Goal: Transaction & Acquisition: Download file/media

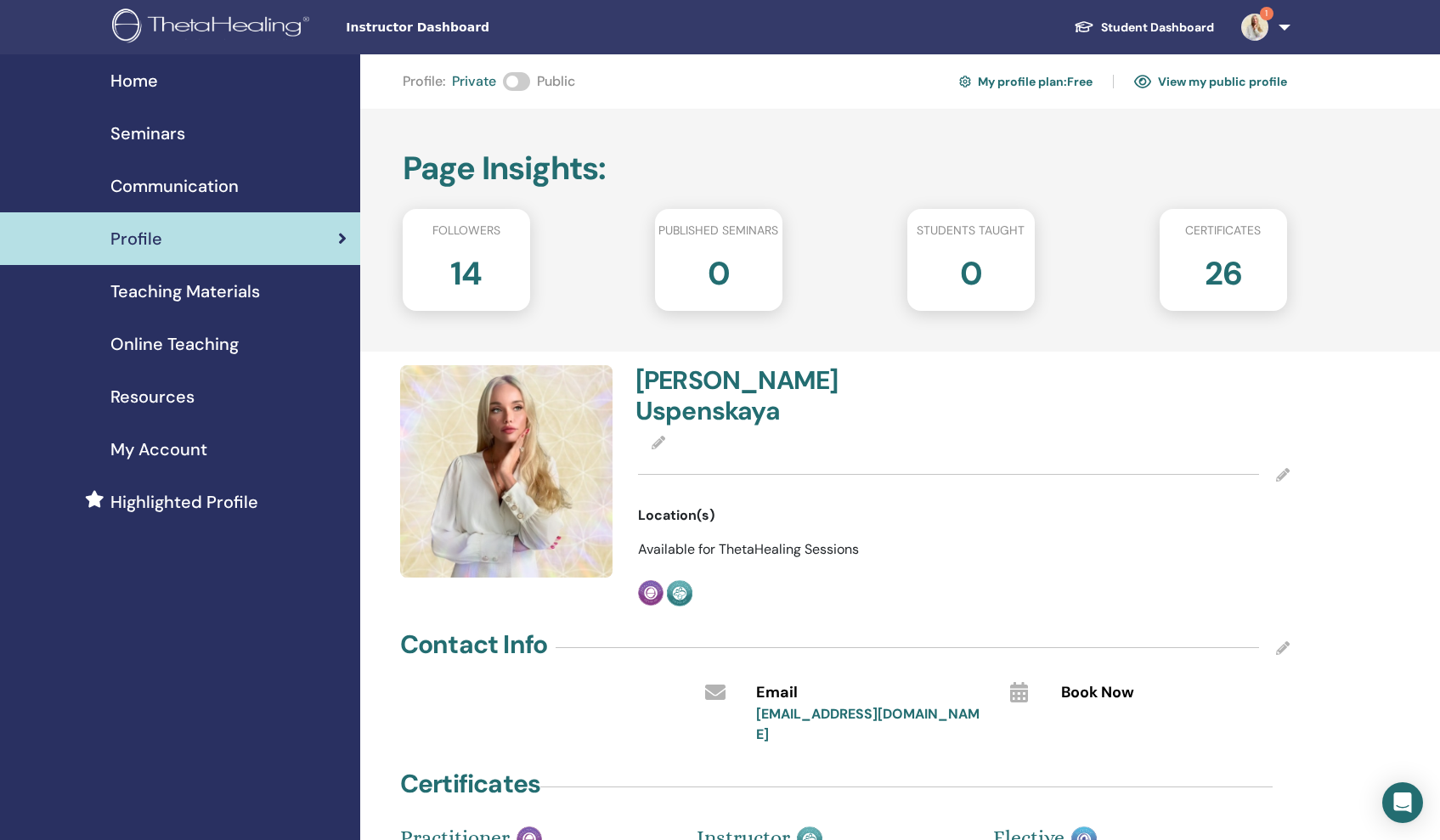
scroll to position [36, 0]
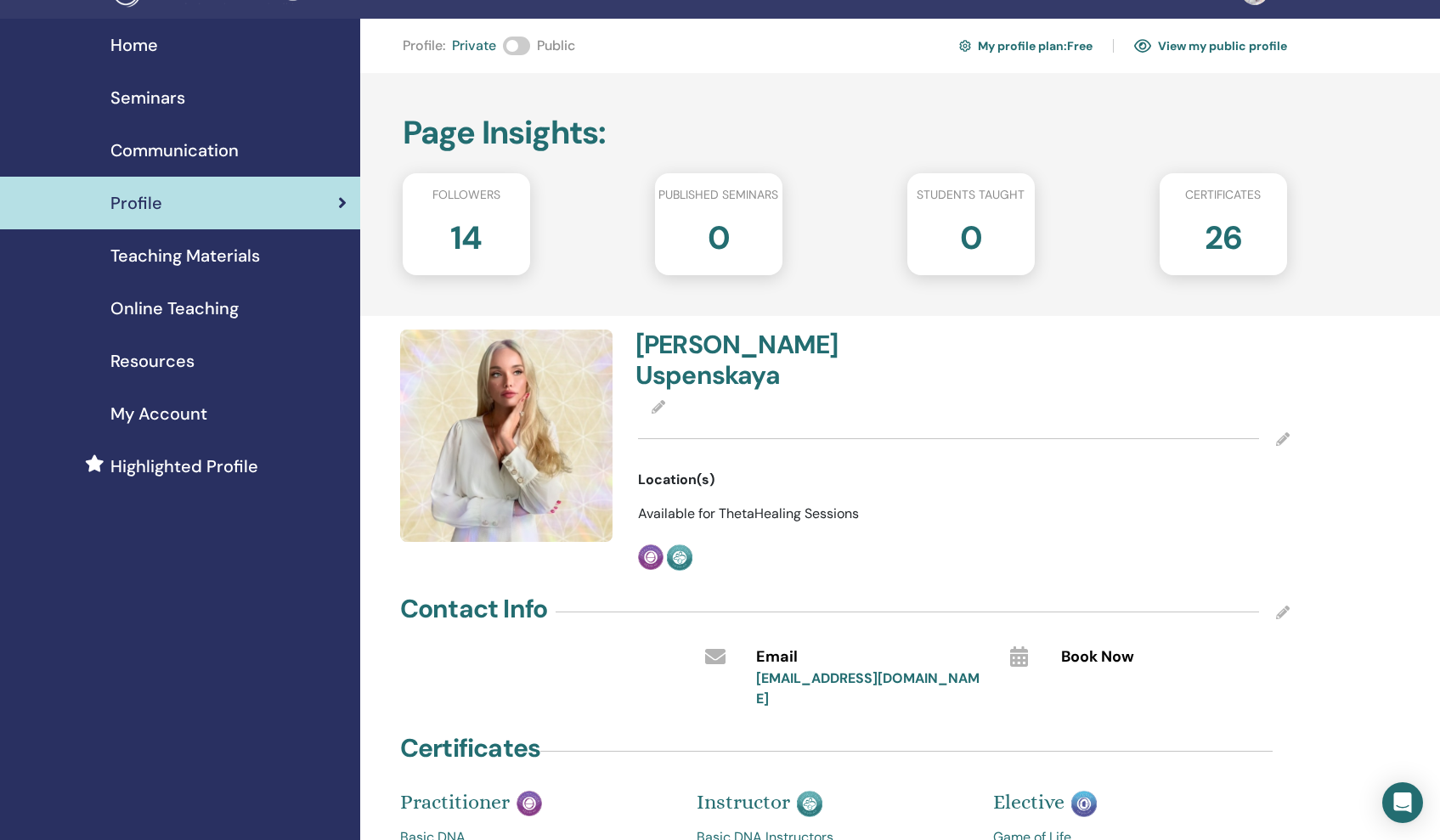
click at [168, 363] on span "Resources" at bounding box center [152, 361] width 84 height 26
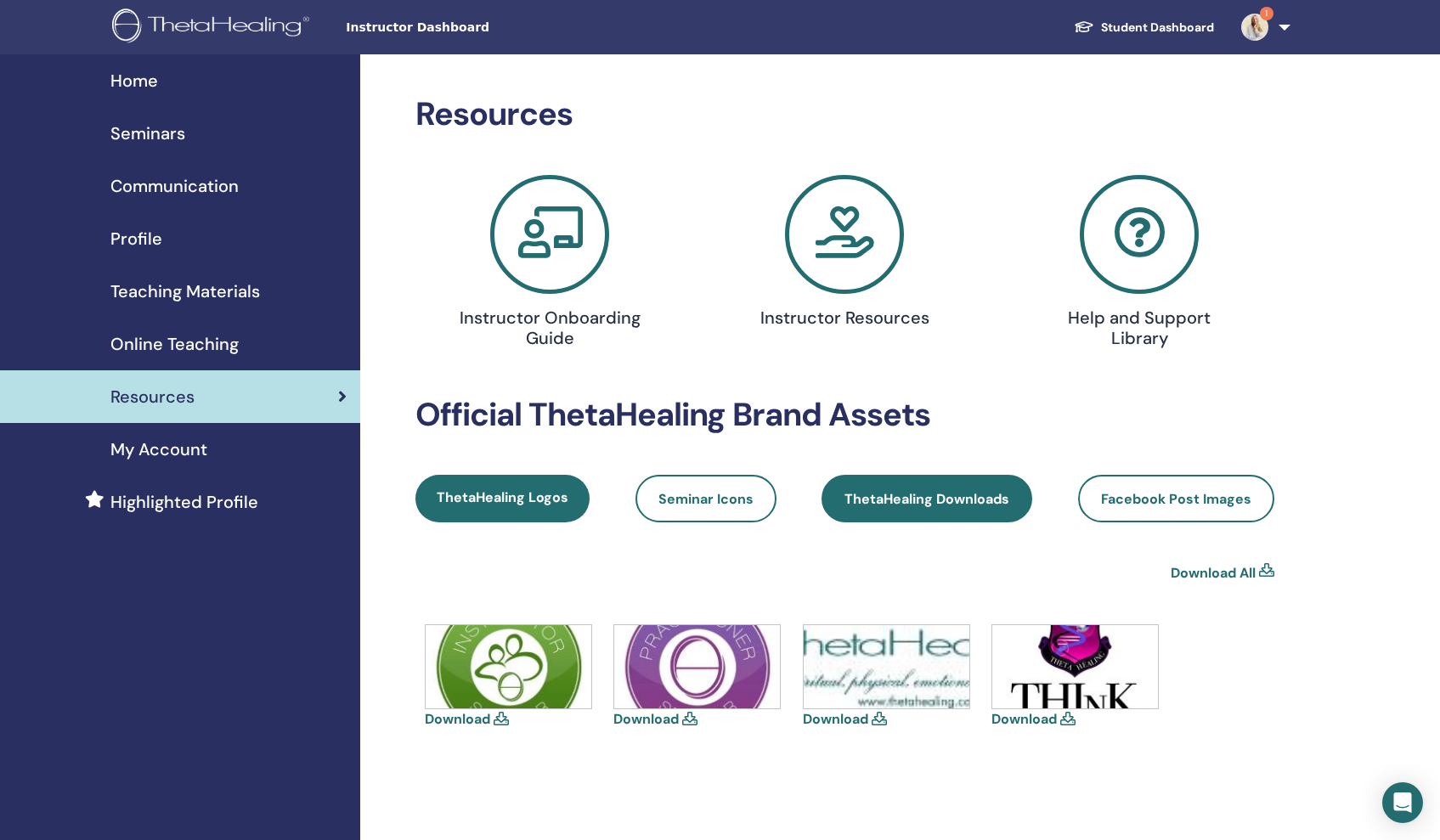
click at [886, 501] on span "ThetaHealing Downloads" at bounding box center [927, 498] width 165 height 18
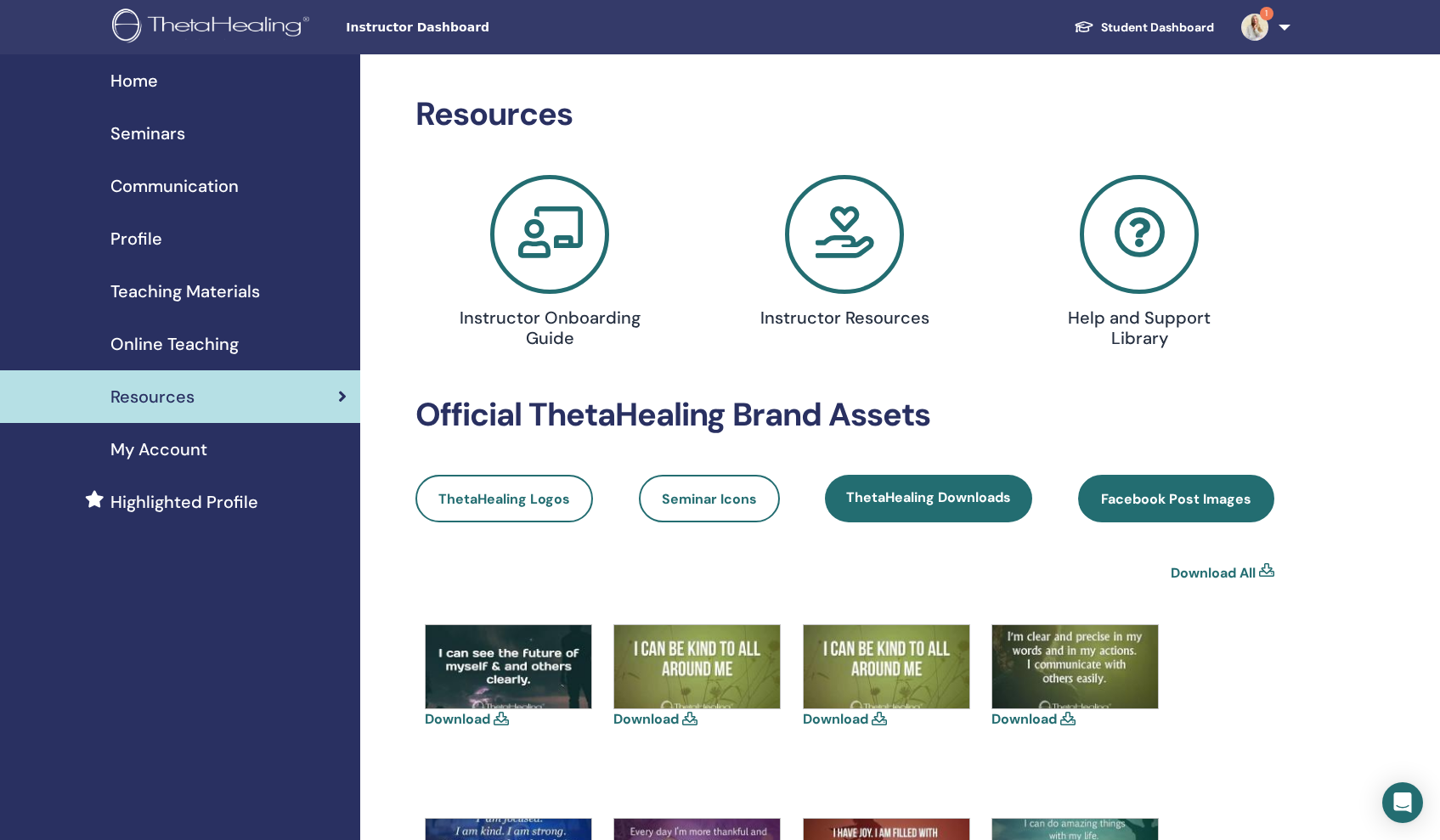
click at [1168, 495] on span "Facebook Post Images" at bounding box center [1176, 498] width 150 height 18
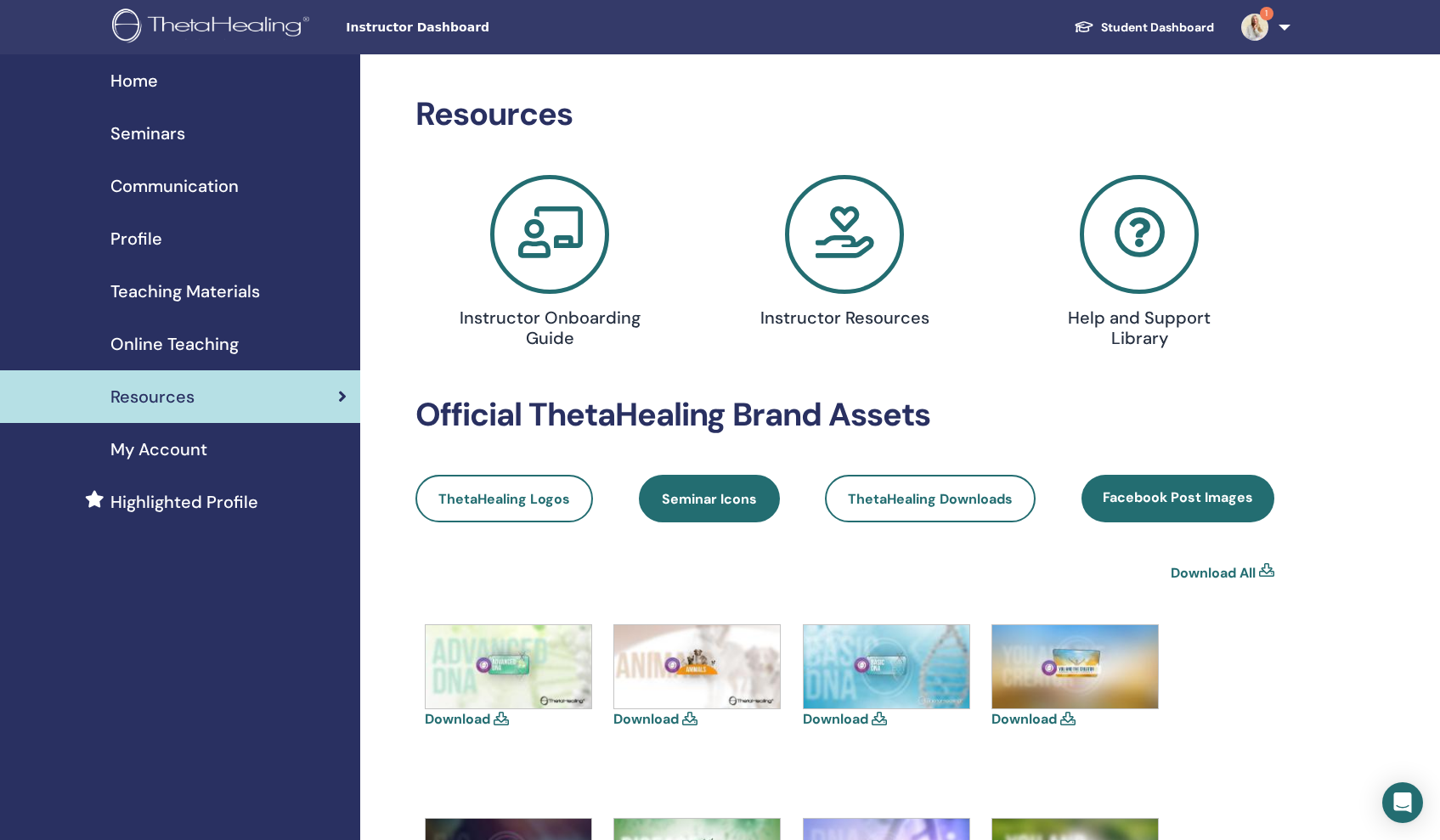
click at [709, 507] on span "Seminar Icons" at bounding box center [708, 498] width 95 height 18
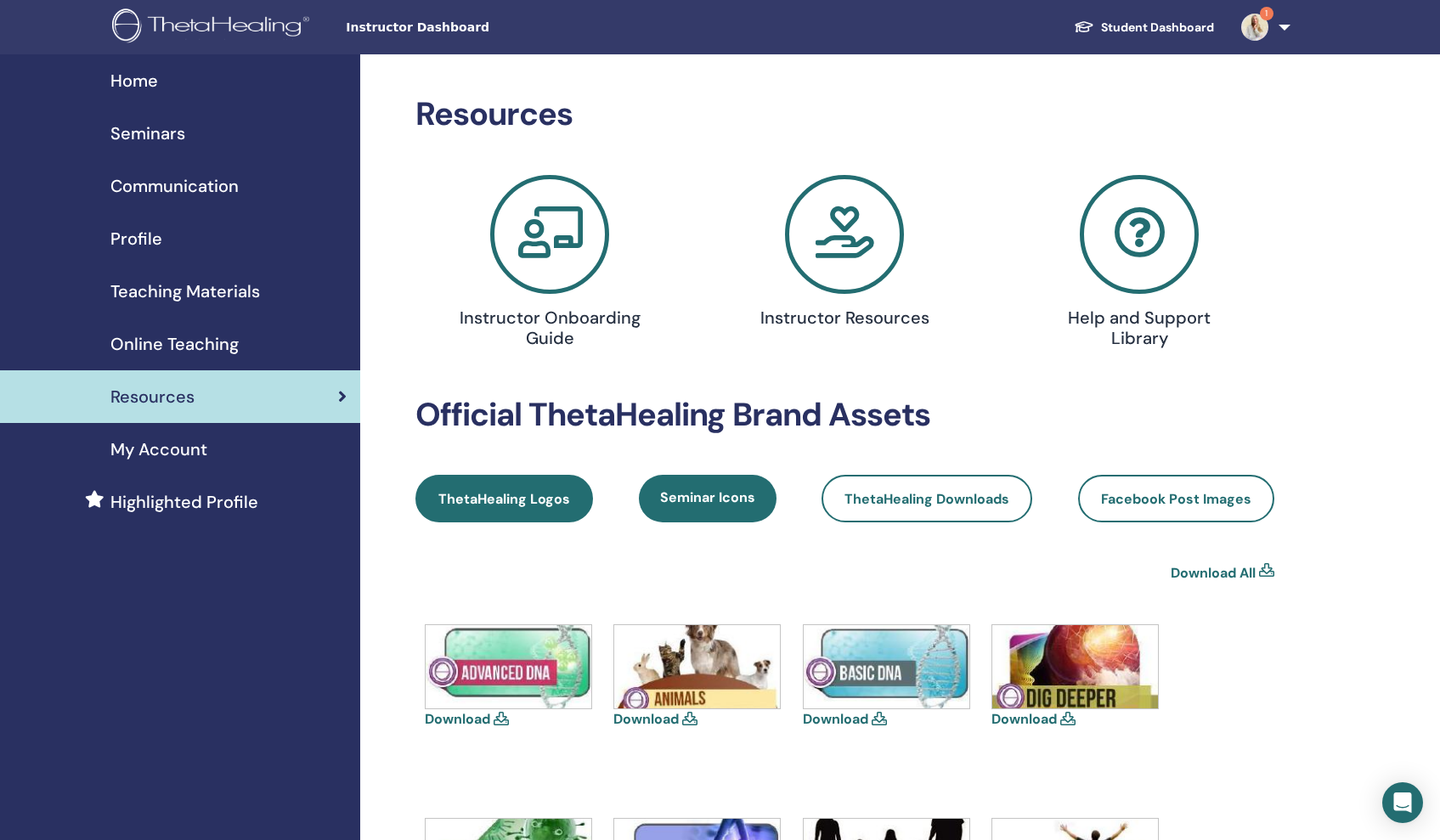
click at [465, 508] on link "ThetaHealing Logos" at bounding box center [504, 498] width 178 height 47
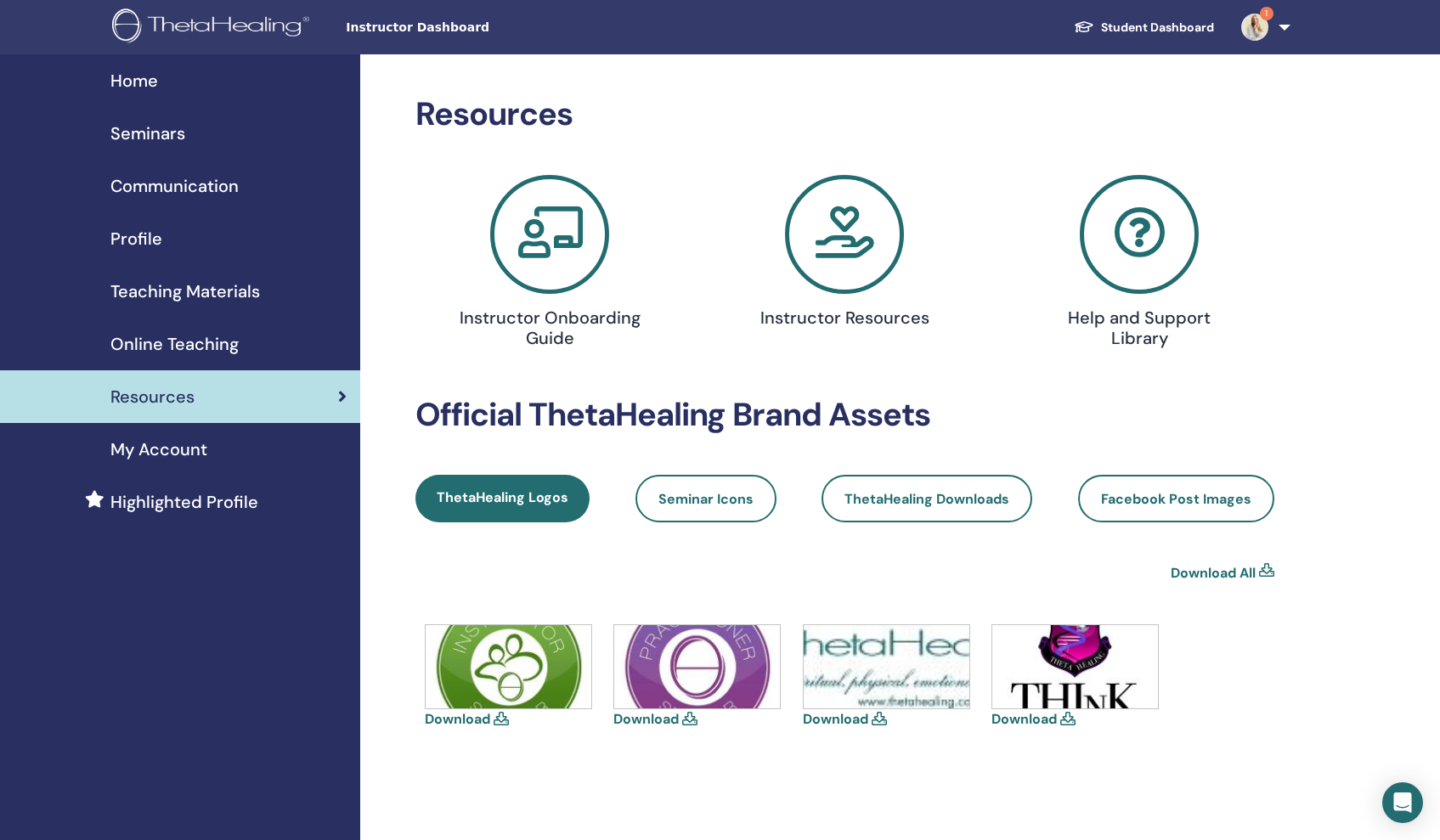
click at [844, 717] on link "Download" at bounding box center [835, 719] width 66 height 18
click at [1034, 718] on link "Download" at bounding box center [1023, 719] width 66 height 18
click at [668, 721] on link "Download" at bounding box center [645, 719] width 66 height 18
click at [471, 719] on link "Download" at bounding box center [457, 719] width 66 height 18
click at [693, 504] on span "Seminar Icons" at bounding box center [706, 498] width 95 height 18
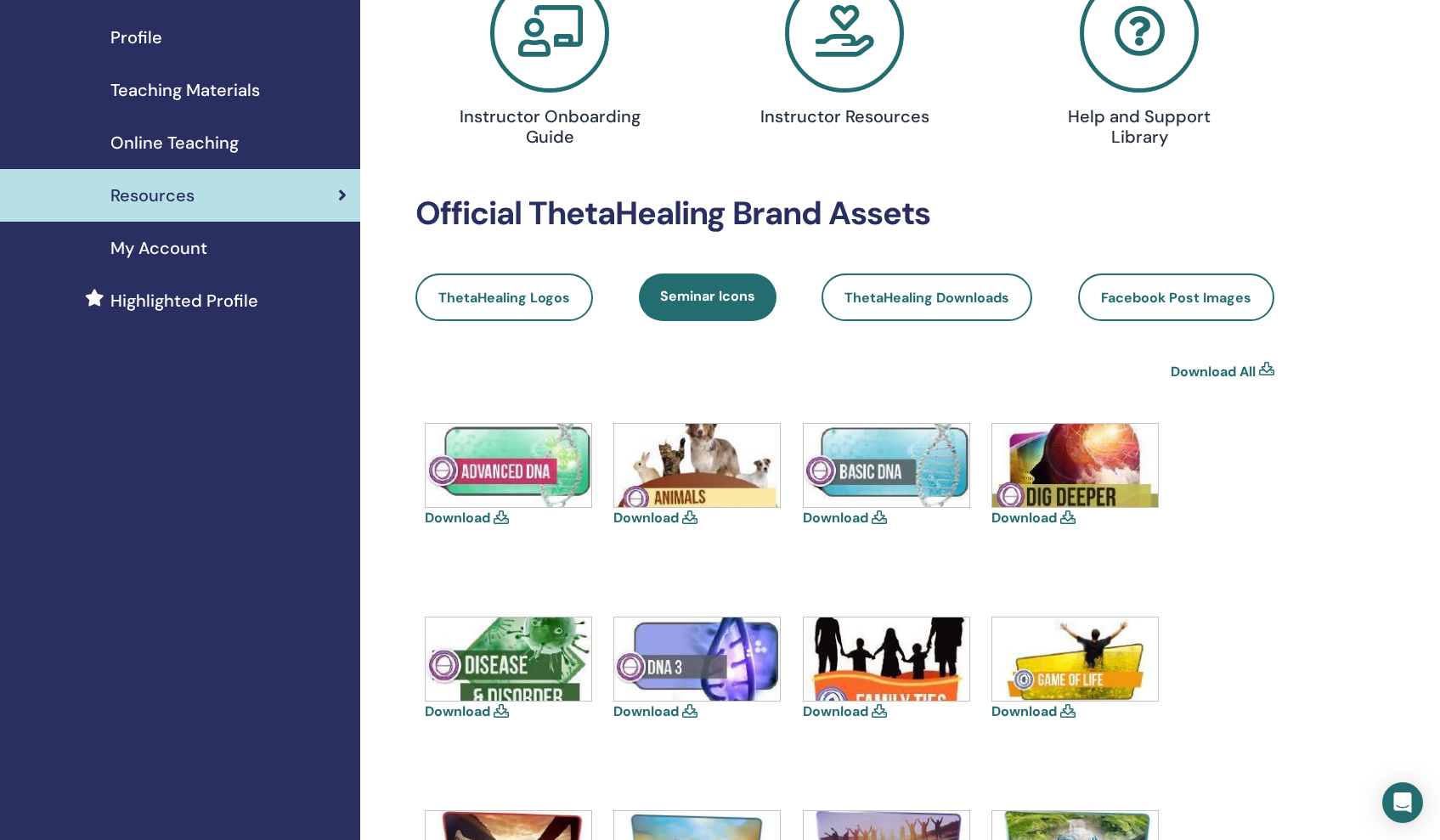
scroll to position [202, 0]
click at [470, 518] on link "Download" at bounding box center [457, 516] width 66 height 18
click at [841, 515] on link "Download" at bounding box center [835, 516] width 66 height 18
click at [649, 514] on link "Download" at bounding box center [645, 516] width 66 height 18
click at [1037, 515] on link "Download" at bounding box center [1023, 516] width 66 height 18
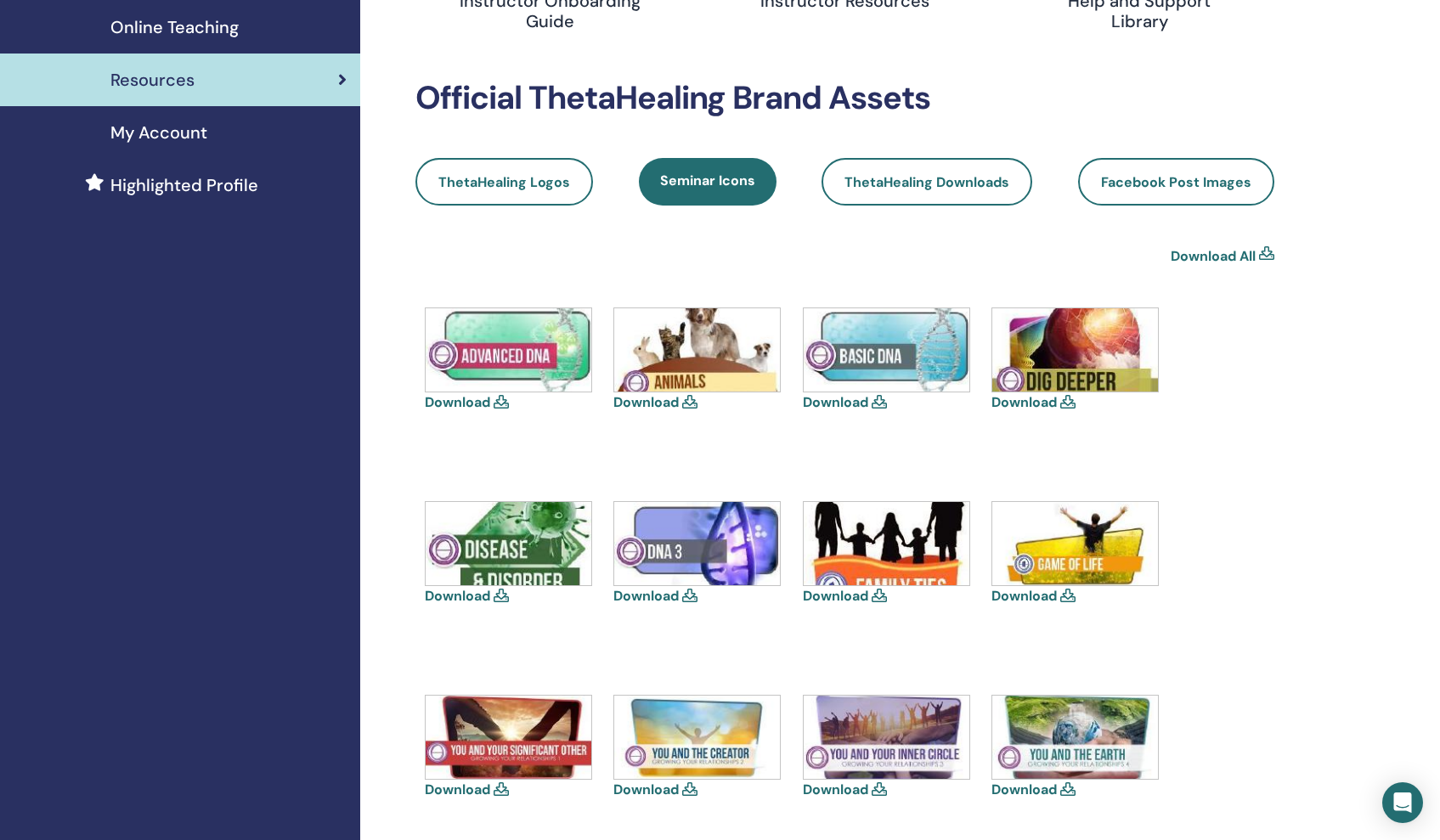
scroll to position [319, 0]
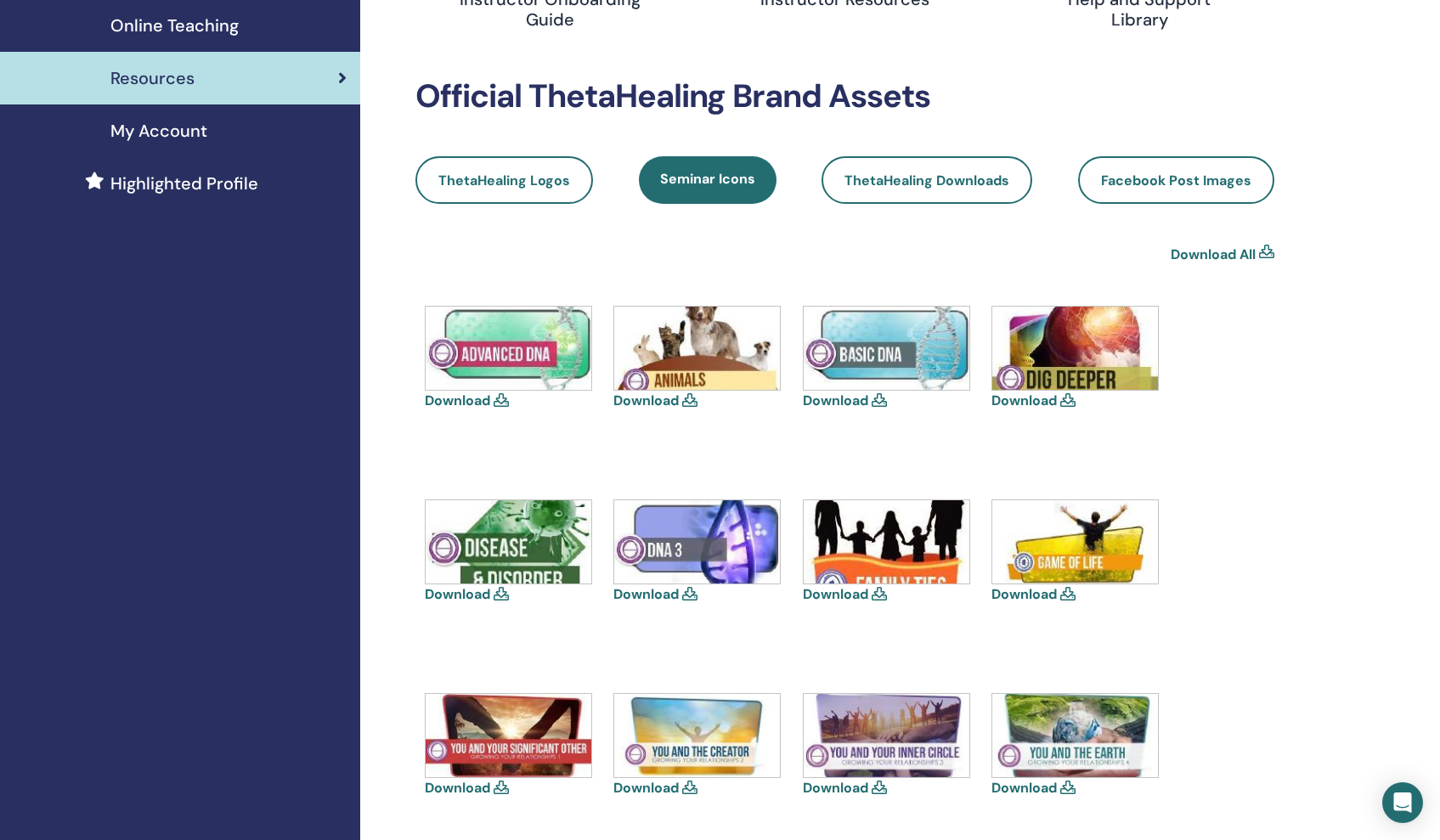
click at [1045, 592] on link "Download" at bounding box center [1023, 594] width 66 height 18
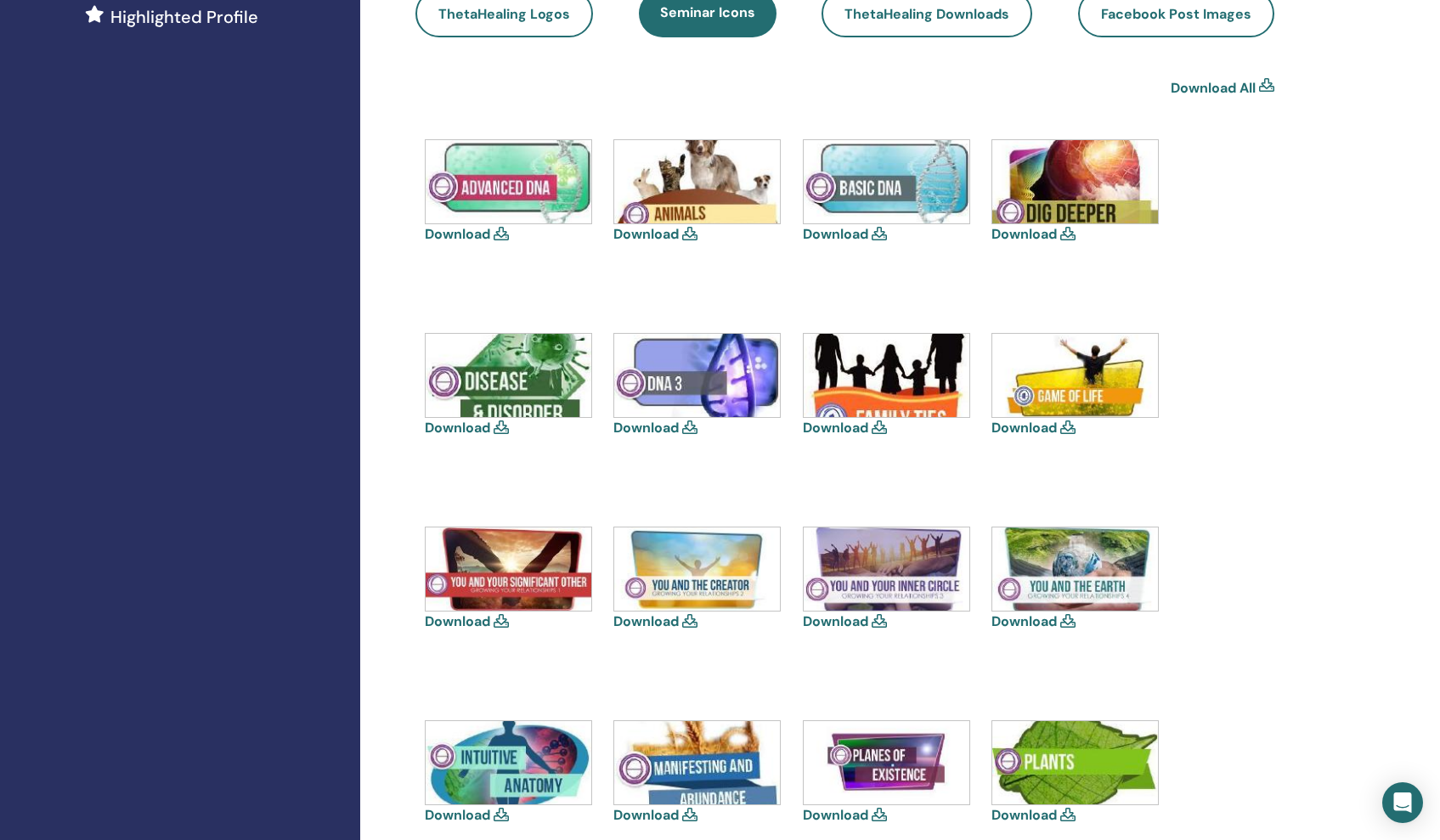
scroll to position [487, 0]
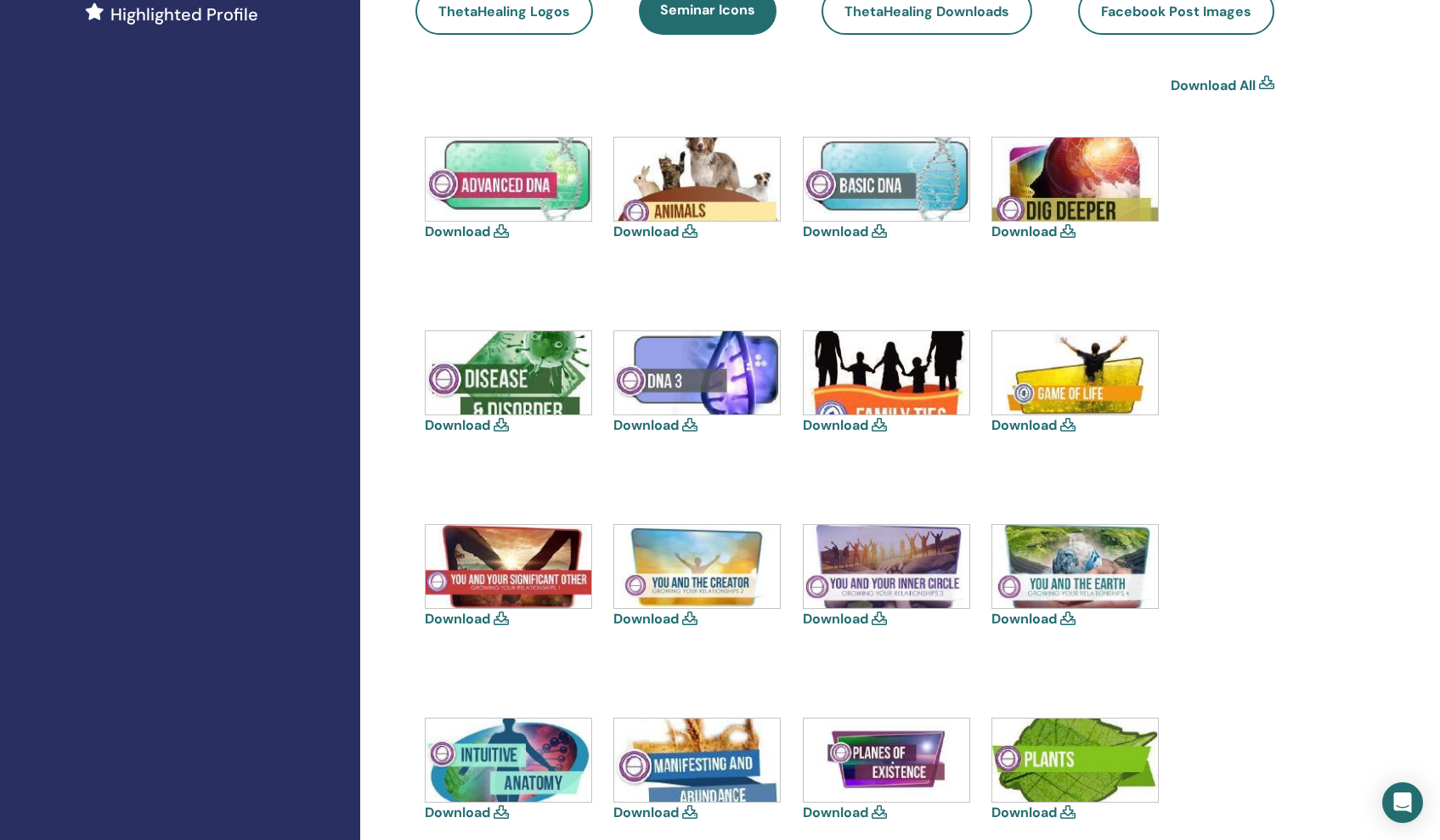
click at [481, 617] on link "Download" at bounding box center [457, 618] width 66 height 18
click at [650, 620] on link "Download" at bounding box center [645, 618] width 66 height 18
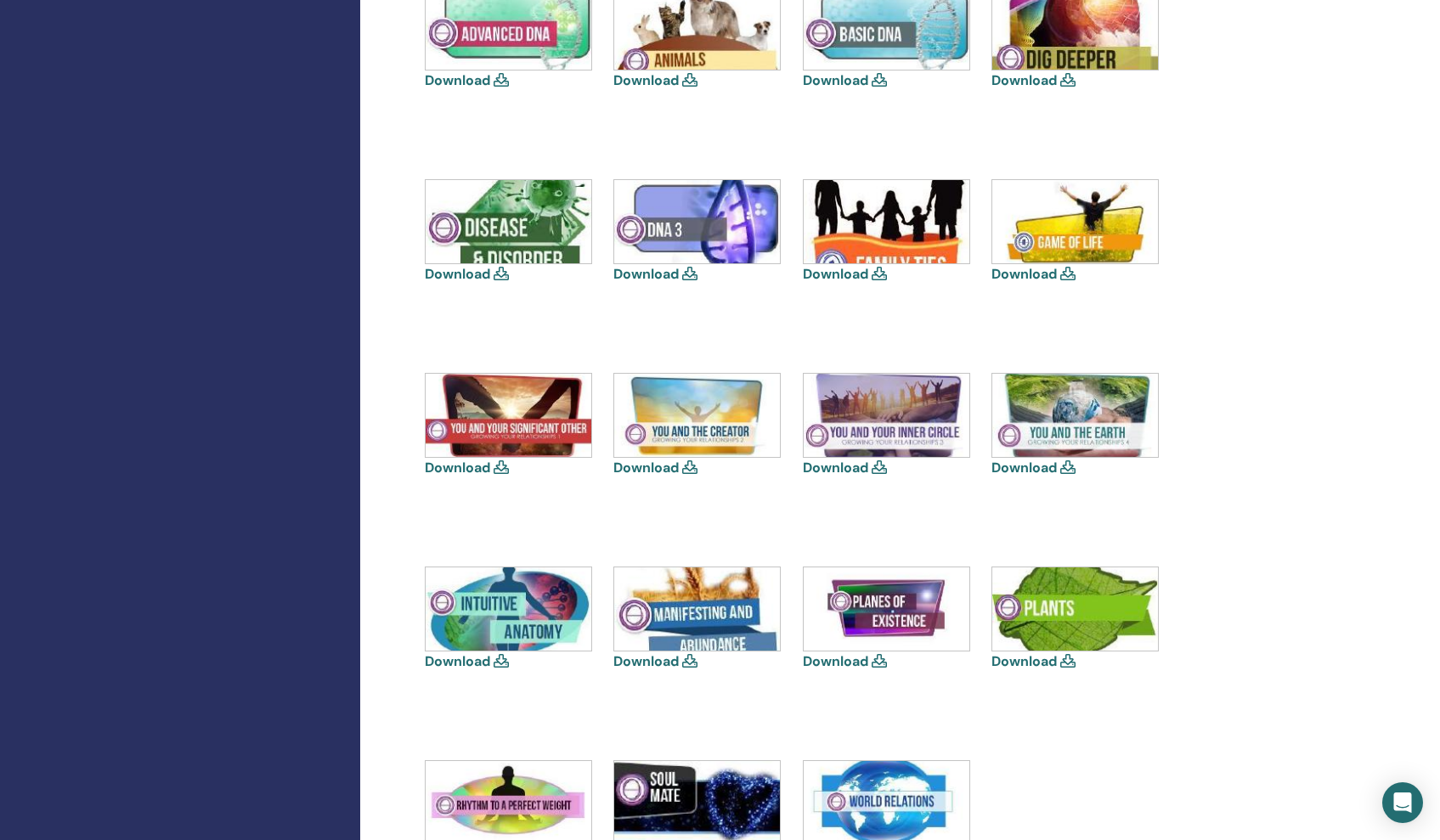
scroll to position [640, 0]
click at [665, 658] on link "Download" at bounding box center [645, 659] width 66 height 18
click at [482, 660] on link "Download" at bounding box center [457, 659] width 66 height 18
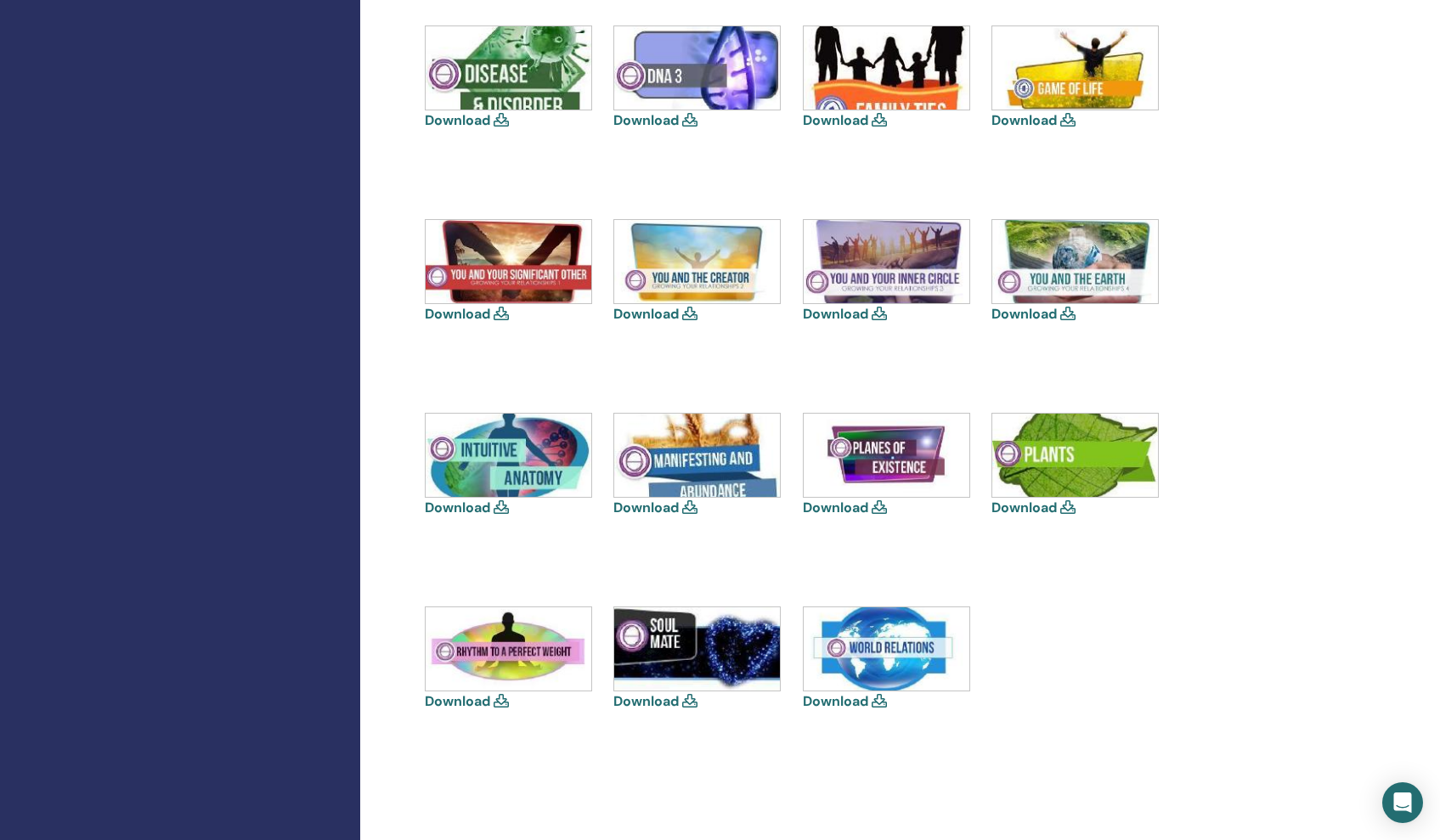
scroll to position [794, 0]
click at [469, 698] on link "Download" at bounding box center [457, 700] width 66 height 18
click at [841, 704] on link "Download" at bounding box center [835, 700] width 66 height 18
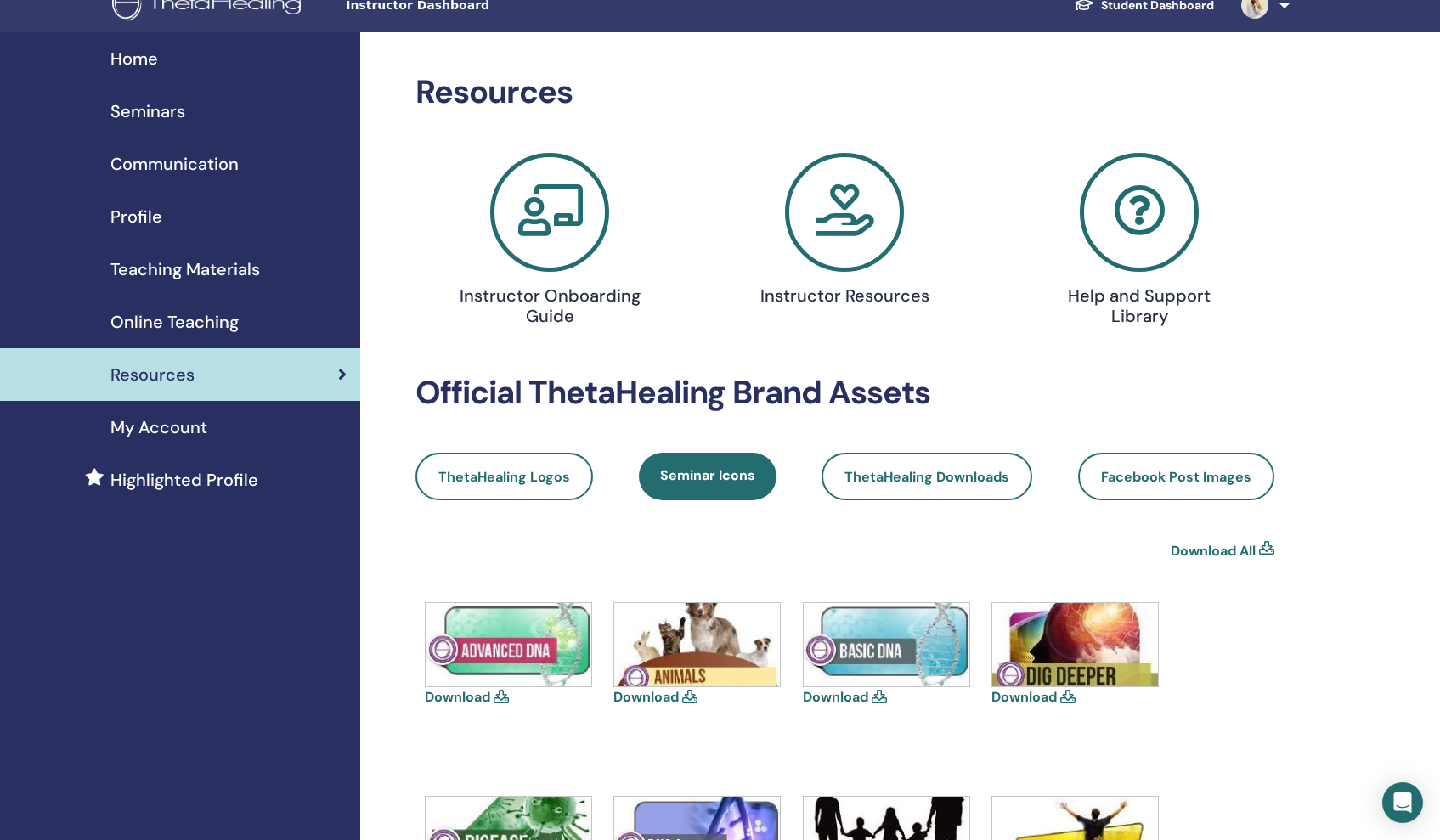
scroll to position [16, 0]
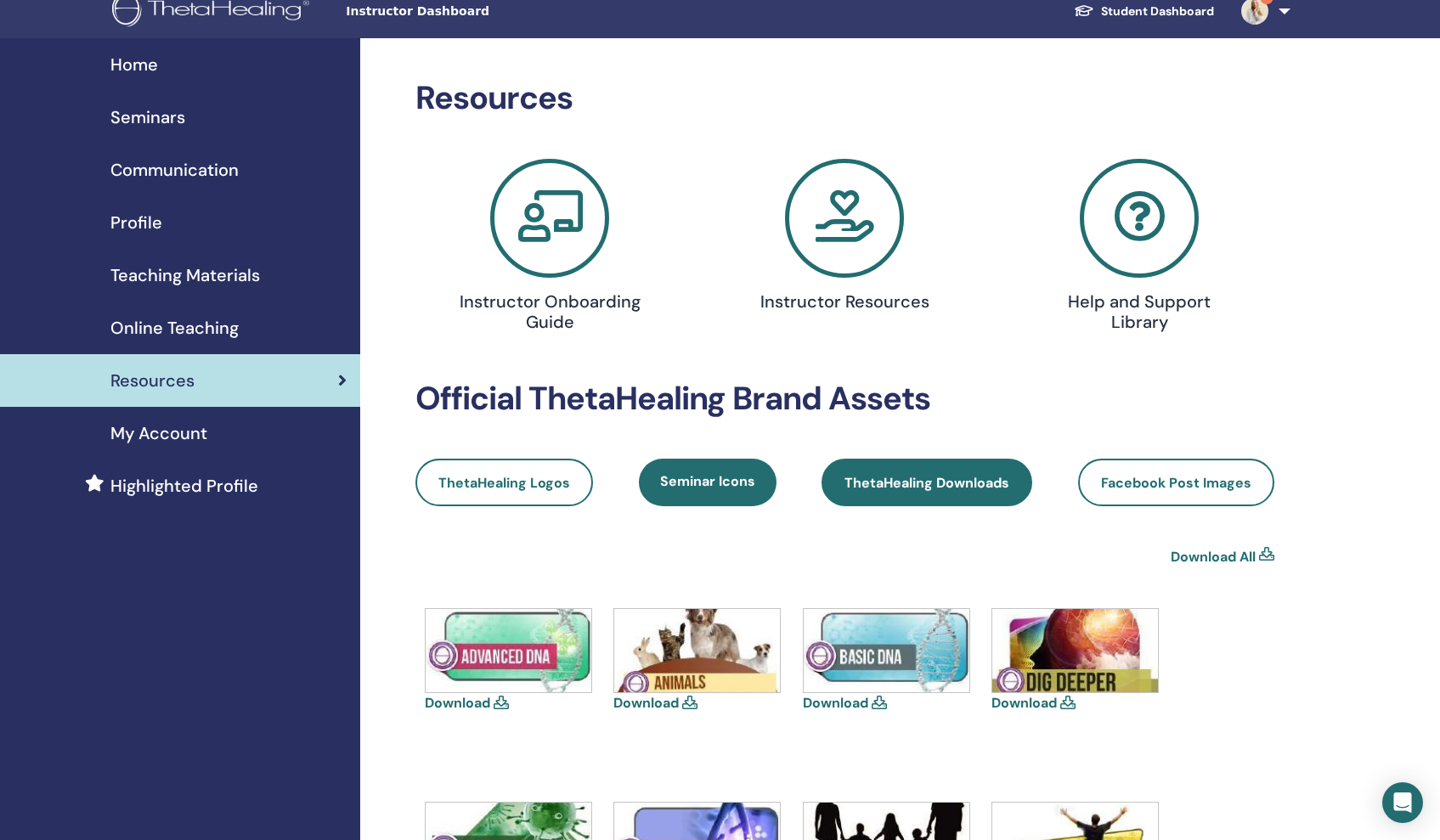
click at [902, 497] on link "ThetaHealing Downloads" at bounding box center [926, 482] width 210 height 47
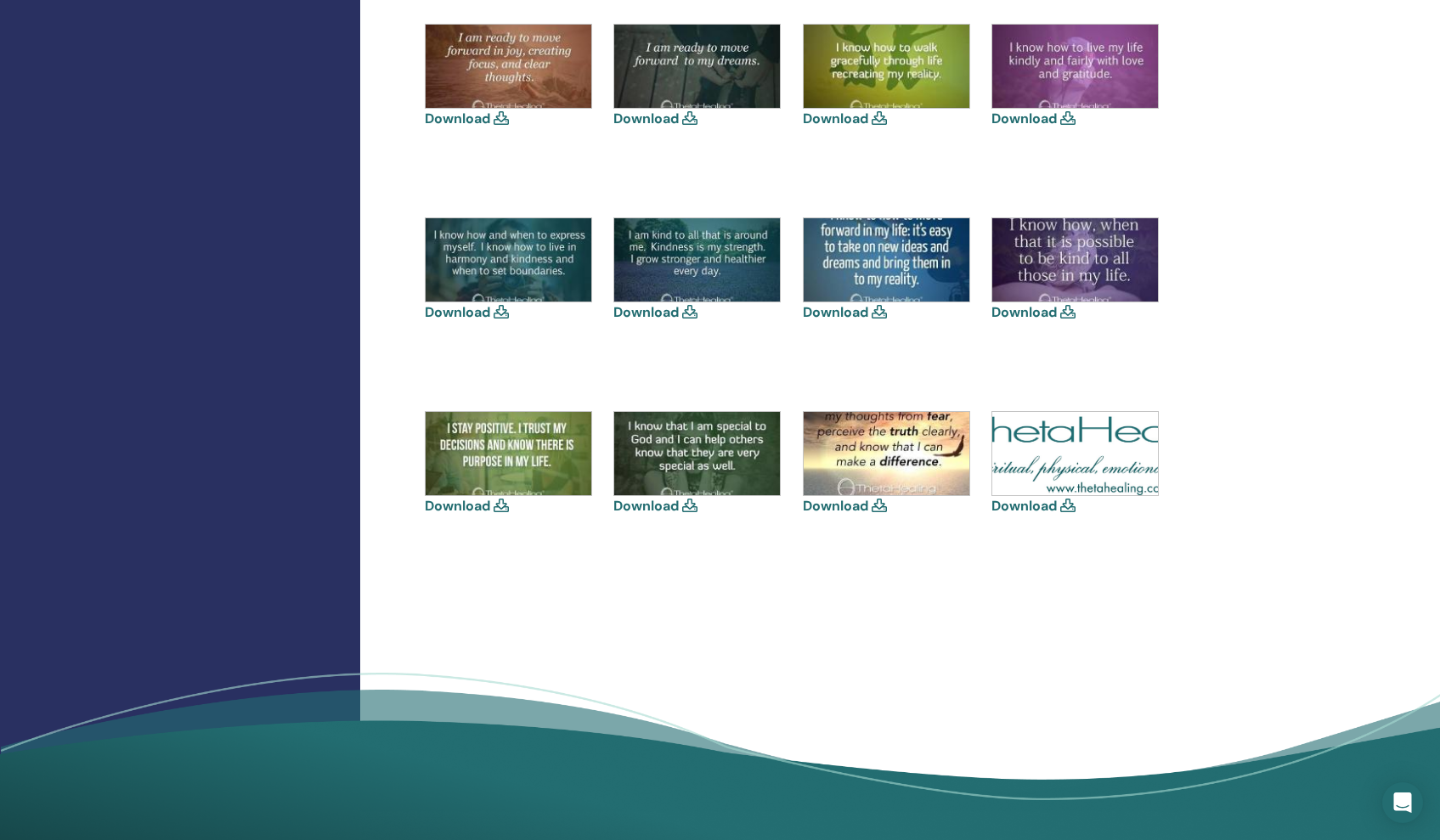
scroll to position [1736, 0]
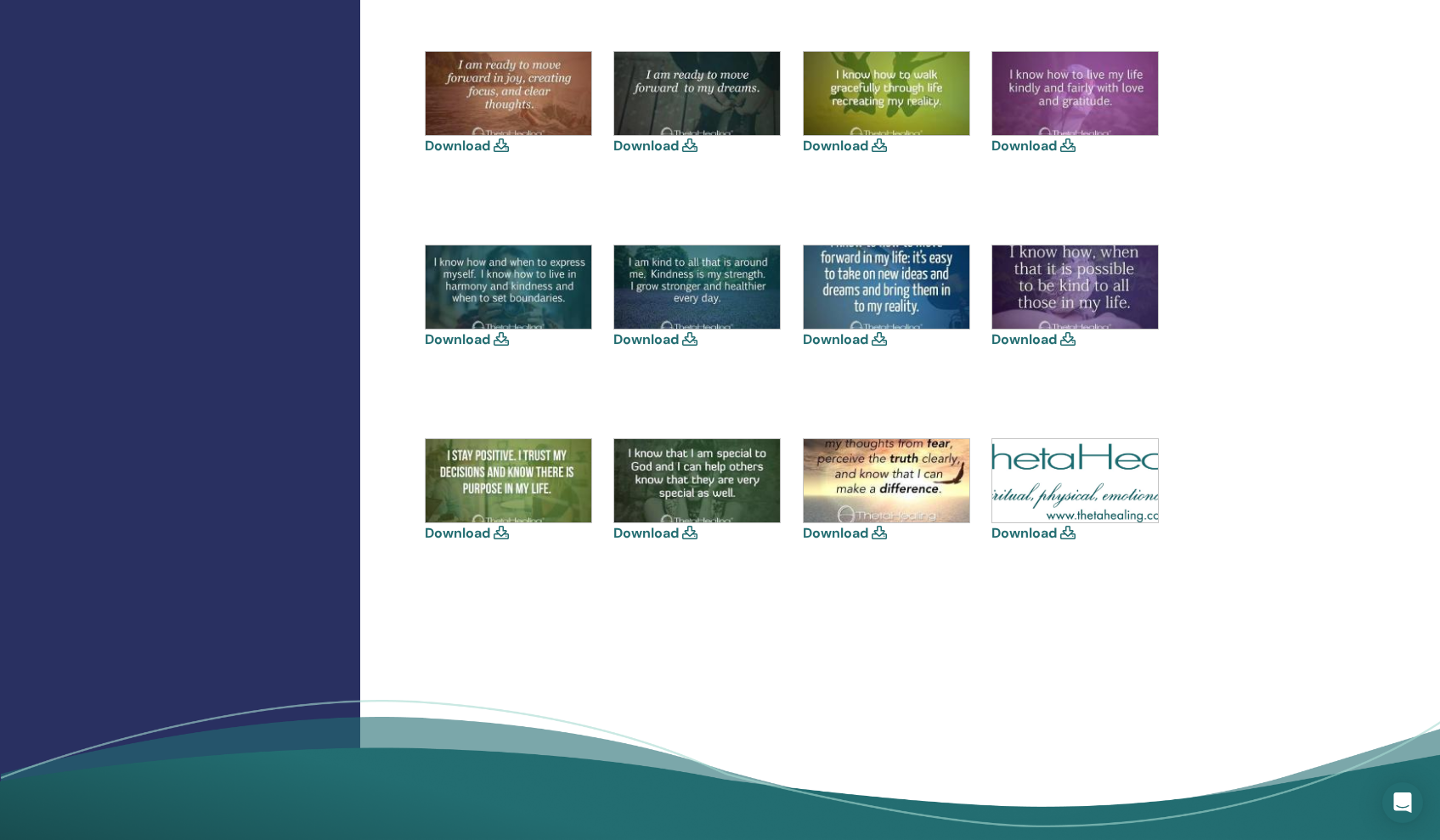
click at [1038, 531] on link "Download" at bounding box center [1023, 533] width 66 height 18
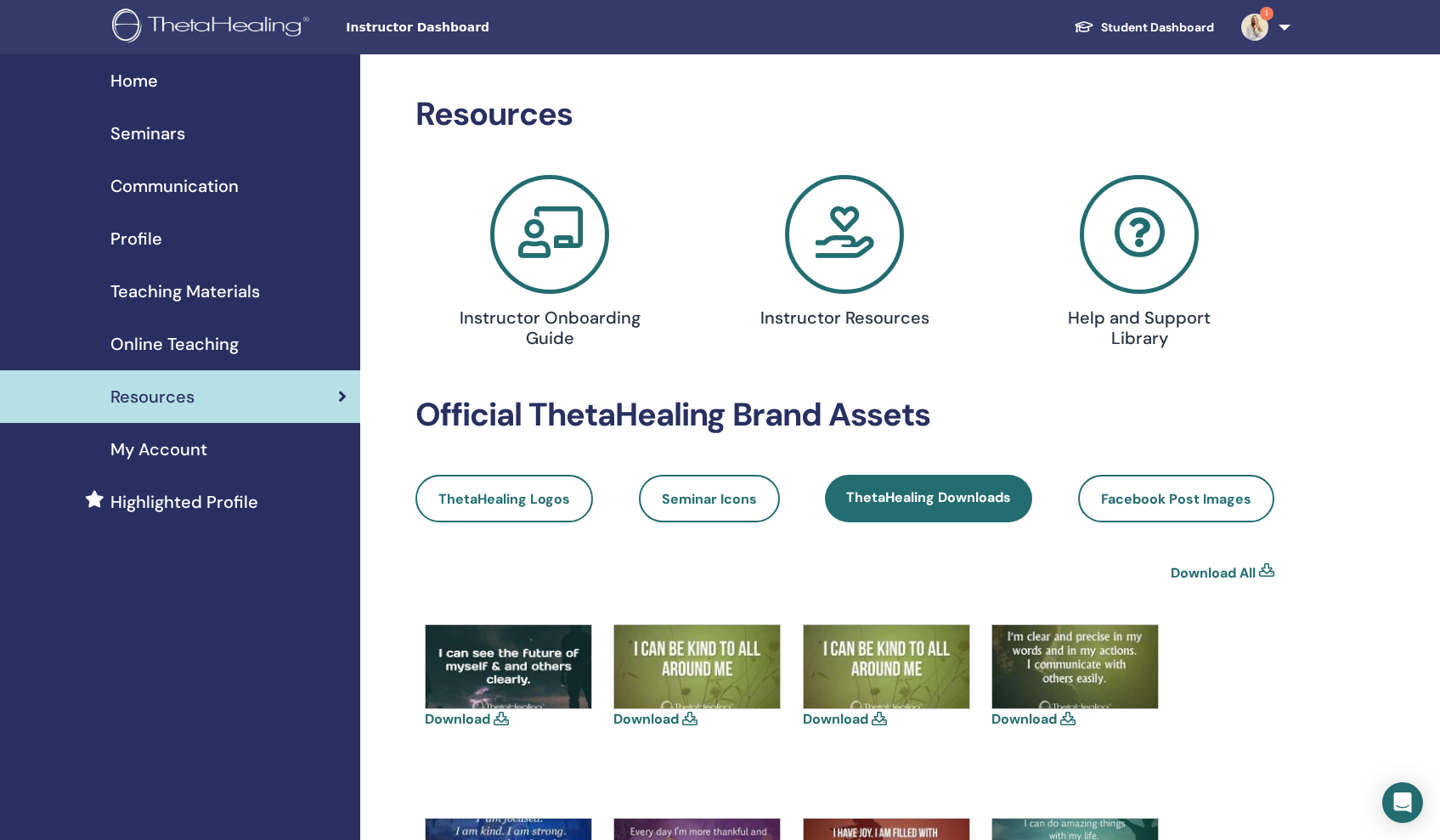
scroll to position [0, 0]
click at [1150, 506] on span "Facebook Post Images" at bounding box center [1176, 498] width 150 height 18
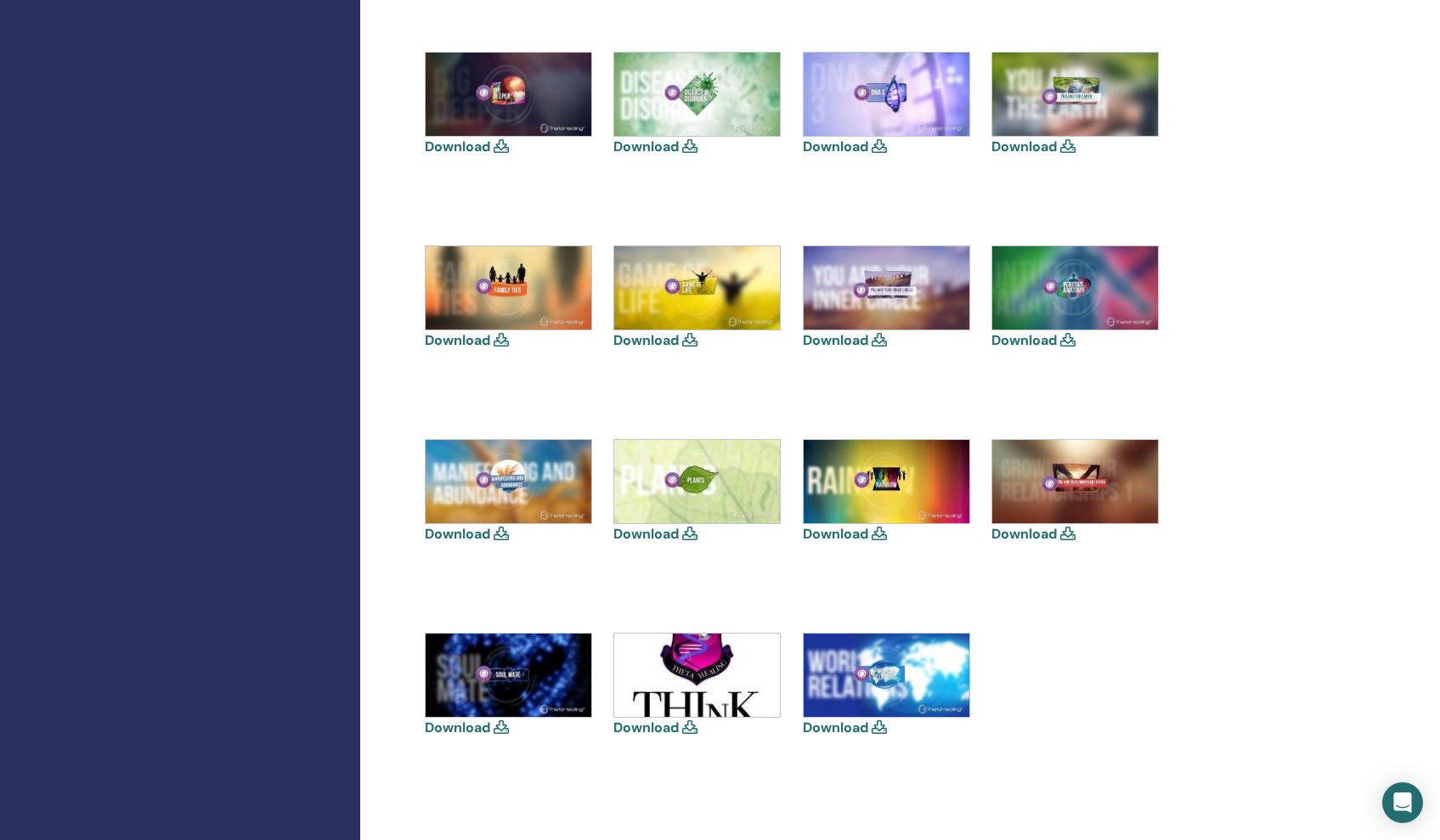
scroll to position [768, 0]
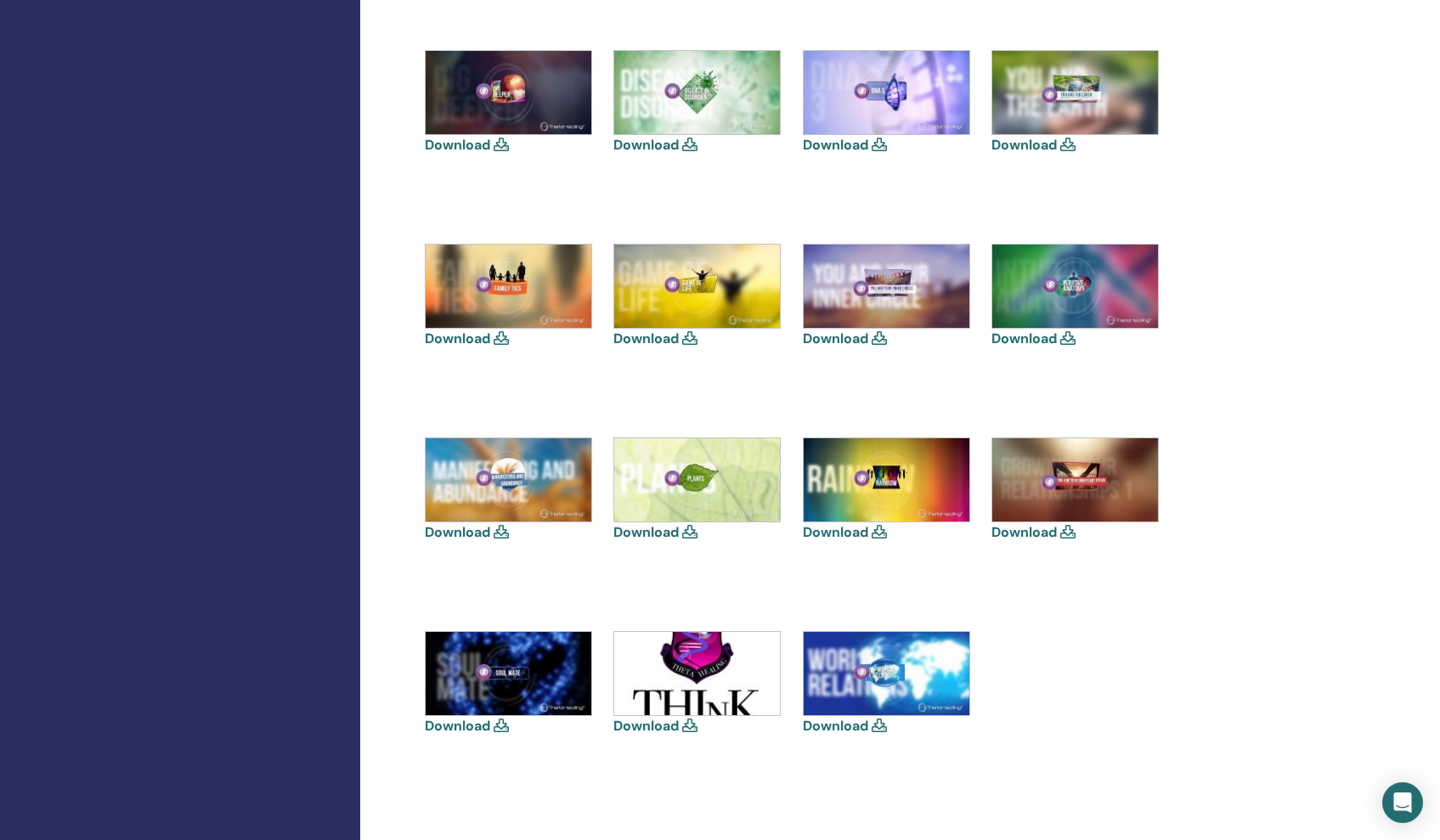
click at [661, 720] on link "Download" at bounding box center [645, 725] width 66 height 18
